Goal: Use online tool/utility: Utilize a website feature to perform a specific function

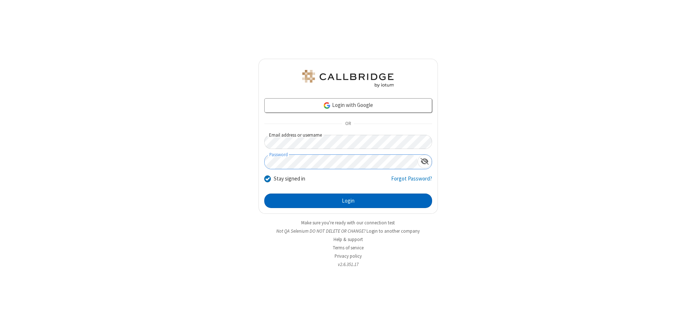
click at [348, 201] on button "Login" at bounding box center [348, 200] width 168 height 14
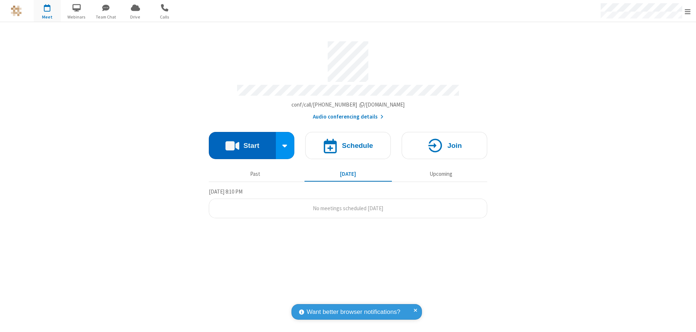
click at [242, 142] on button "Start" at bounding box center [242, 145] width 67 height 27
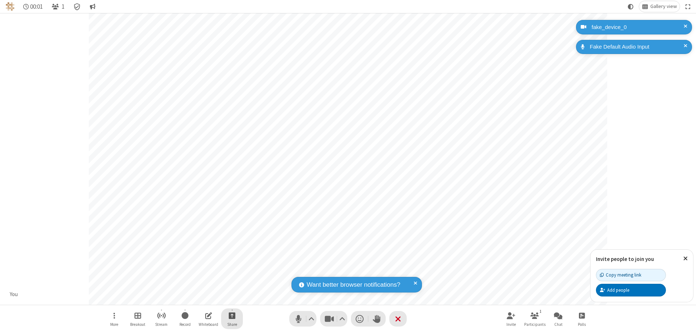
click at [232, 315] on span "Start sharing" at bounding box center [232, 315] width 7 height 9
click at [203, 298] on span "Share my screen" at bounding box center [203, 298] width 8 height 6
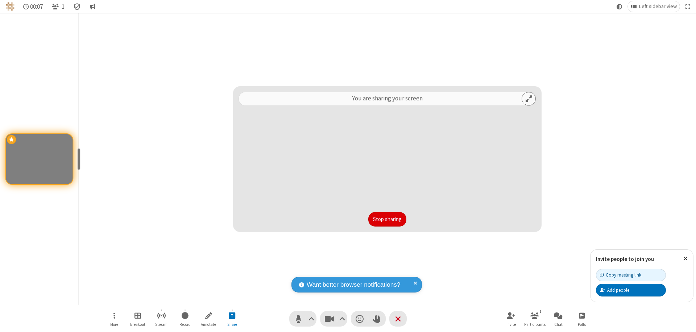
click at [387, 219] on button "Stop sharing" at bounding box center [387, 219] width 38 height 14
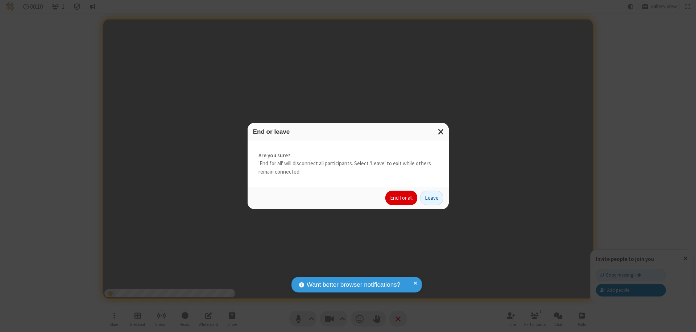
click at [401, 198] on button "End for all" at bounding box center [401, 198] width 32 height 14
